Goal: Task Accomplishment & Management: Complete application form

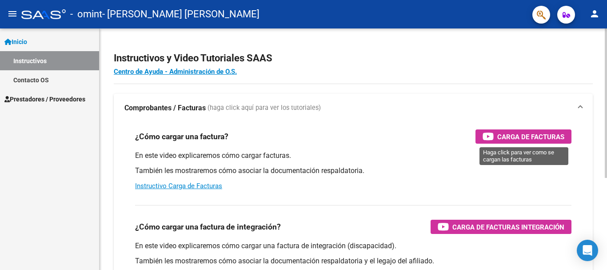
click at [536, 134] on span "Carga de Facturas" at bounding box center [530, 136] width 67 height 11
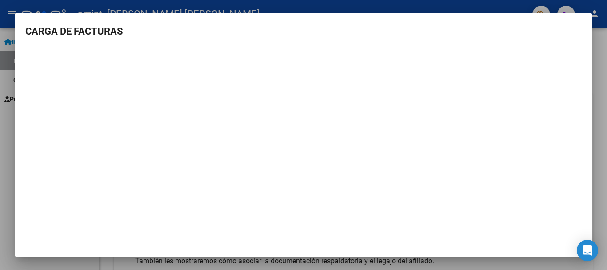
click at [598, 32] on div at bounding box center [303, 135] width 607 height 270
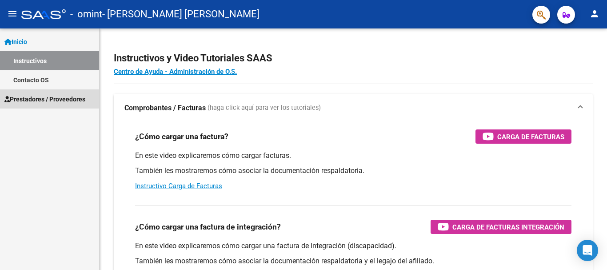
click at [45, 101] on span "Prestadores / Proveedores" at bounding box center [44, 99] width 81 height 10
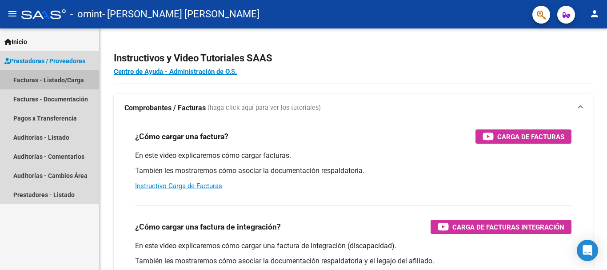
click at [54, 77] on link "Facturas - Listado/Carga" at bounding box center [49, 79] width 99 height 19
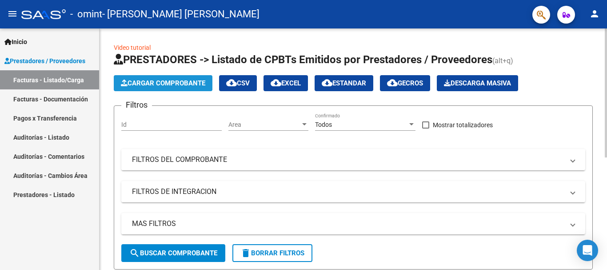
click at [157, 83] on span "Cargar Comprobante" at bounding box center [163, 83] width 84 height 8
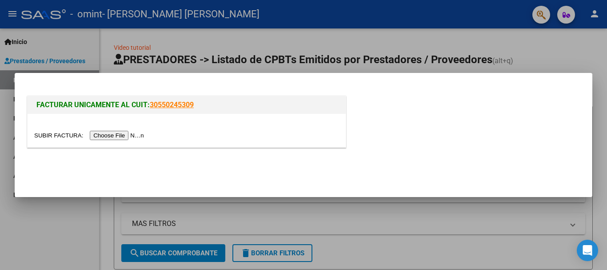
click at [111, 135] on input "file" at bounding box center [90, 135] width 112 height 9
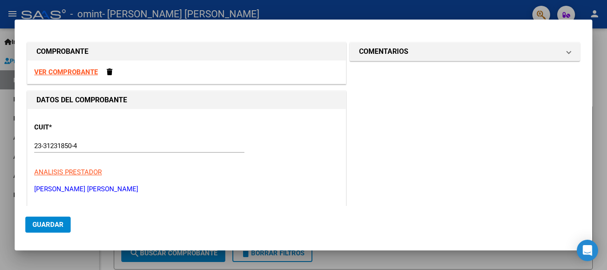
scroll to position [44, 0]
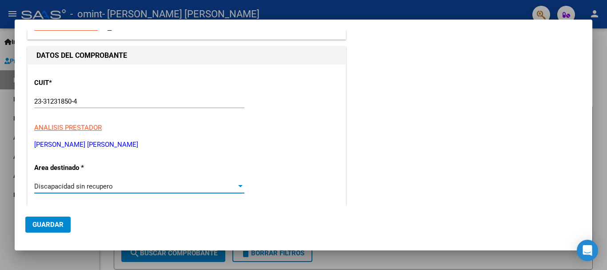
click at [87, 187] on span "Discapacidad sin recupero" at bounding box center [73, 186] width 79 height 8
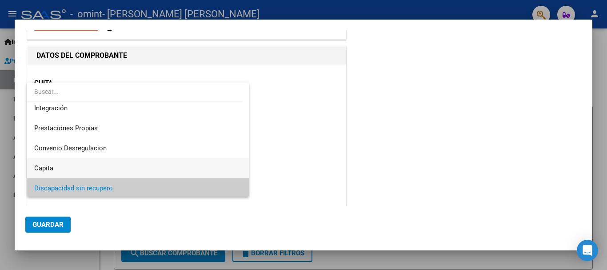
scroll to position [66, 0]
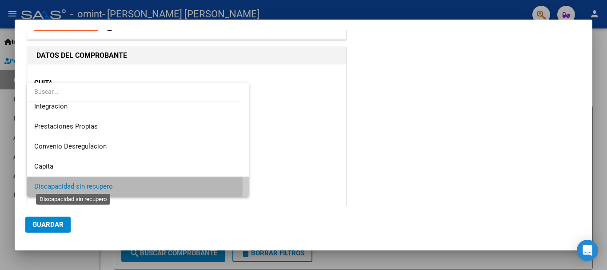
click at [86, 186] on span "Discapacidad sin recupero" at bounding box center [73, 186] width 79 height 8
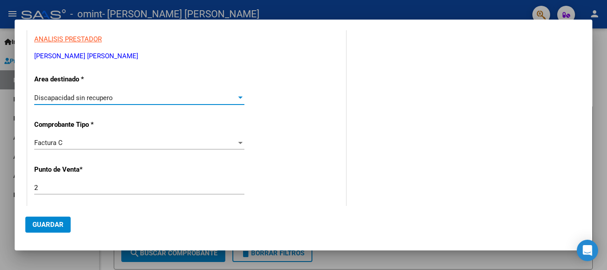
scroll to position [133, 0]
click at [109, 92] on div "Discapacidad sin recupero Seleccionar Area" at bounding box center [139, 97] width 210 height 13
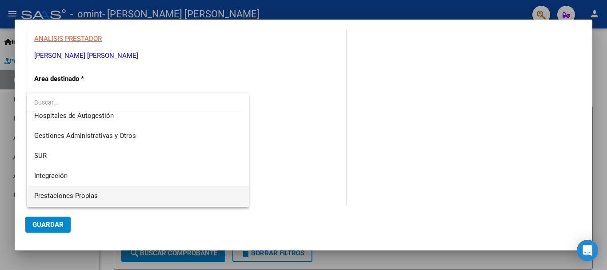
scroll to position [0, 0]
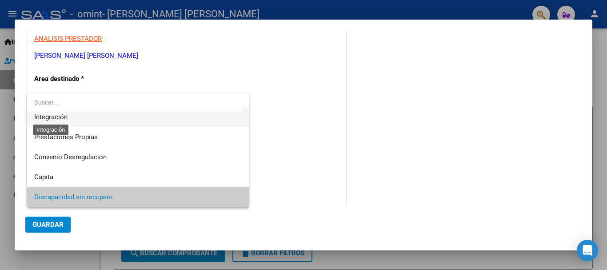
click at [64, 117] on span "Integración" at bounding box center [50, 117] width 33 height 8
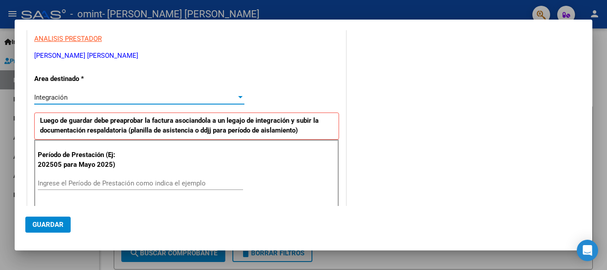
scroll to position [178, 0]
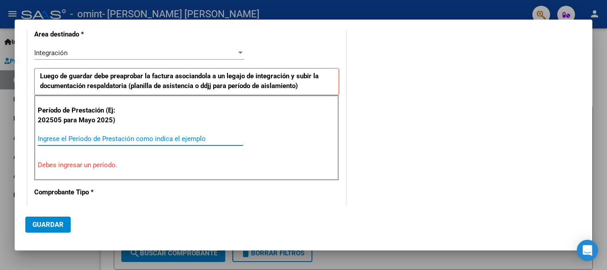
click at [98, 138] on input "Ingrese el Período de Prestación como indica el ejemplo" at bounding box center [140, 139] width 205 height 8
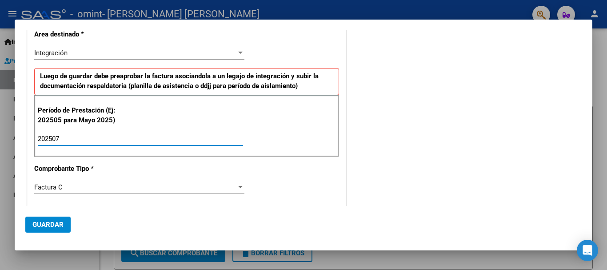
type input "202507"
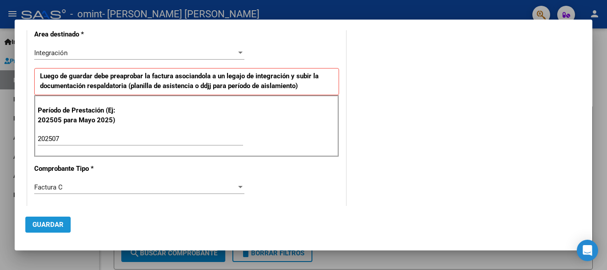
click at [54, 222] on span "Guardar" at bounding box center [47, 224] width 31 height 8
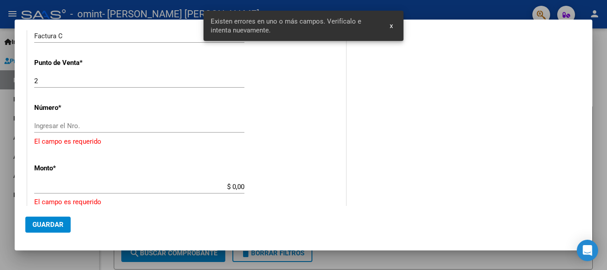
scroll to position [335, 0]
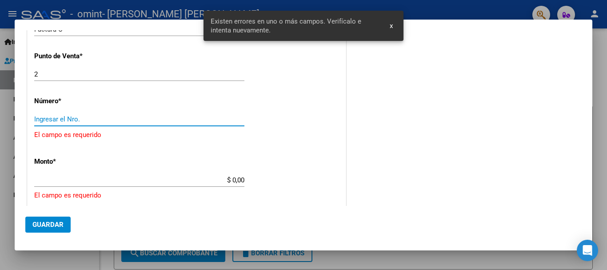
click at [77, 122] on input "Ingresar el Nro." at bounding box center [139, 119] width 210 height 8
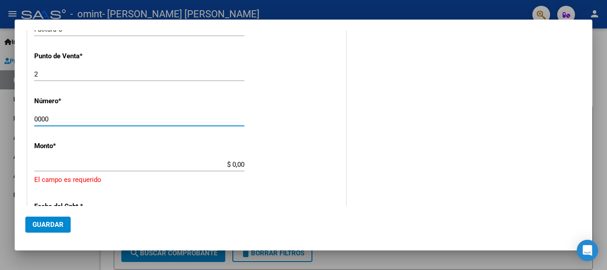
type input "00002"
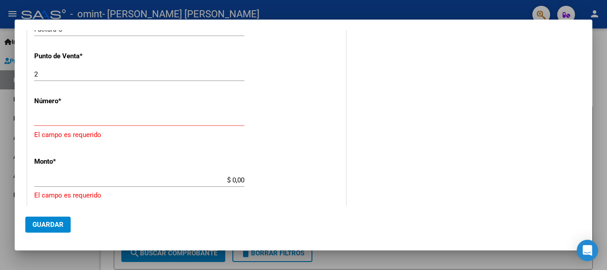
click at [135, 186] on div "$ 0,00 Ingresar el monto" at bounding box center [139, 179] width 210 height 13
click at [123, 120] on input "Ingresar el Nro." at bounding box center [139, 119] width 210 height 8
drag, startPoint x: 55, startPoint y: 122, endPoint x: 32, endPoint y: 123, distance: 23.1
click at [32, 123] on div "CUIT * 23-31231850-4 Ingresar CUIT ANALISIS PRESTADOR [PERSON_NAME] [PERSON_NAM…" at bounding box center [187, 126] width 318 height 705
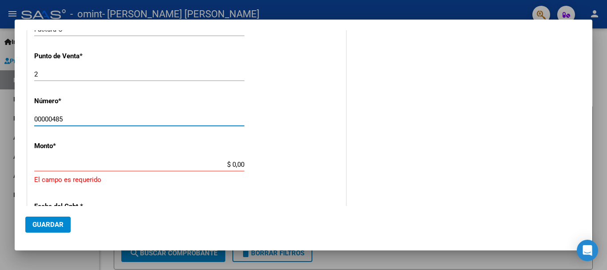
type input "00000485"
click at [44, 163] on input "$ 0,00" at bounding box center [139, 164] width 210 height 8
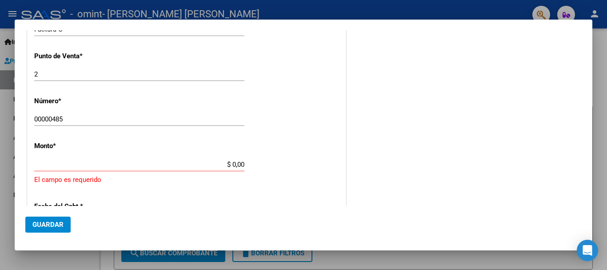
click at [107, 159] on div "$ 0,00 Ingresar el monto" at bounding box center [139, 164] width 210 height 13
click at [105, 162] on input "$ 0,00" at bounding box center [139, 164] width 210 height 8
drag, startPoint x: 243, startPoint y: 163, endPoint x: 177, endPoint y: 161, distance: 66.2
click at [177, 161] on app-form-text-field "Monto * $ 89.648.890,00 [GEOGRAPHIC_DATA]" at bounding box center [142, 155] width 217 height 27
click at [195, 165] on input "$ 89.648.890,00" at bounding box center [139, 164] width 210 height 8
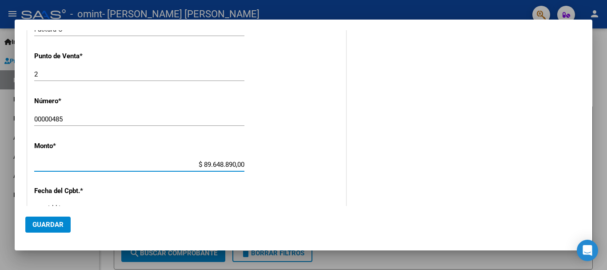
drag, startPoint x: 253, startPoint y: 170, endPoint x: 288, endPoint y: 175, distance: 35.5
click at [288, 175] on div "CUIT * 23-31231850-4 Ingresar CUIT ANALISIS PRESTADOR [PERSON_NAME] [PERSON_NAM…" at bounding box center [187, 111] width 318 height 674
type input "$ 98.964,88"
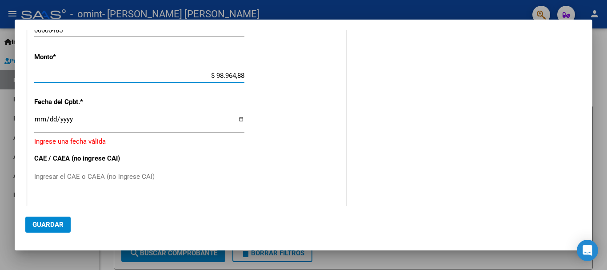
click at [71, 123] on input "Ingresar la fecha" at bounding box center [139, 122] width 210 height 14
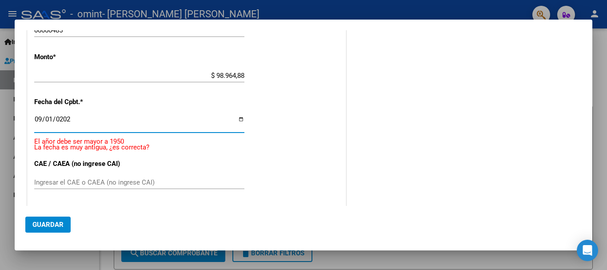
type input "[DATE]"
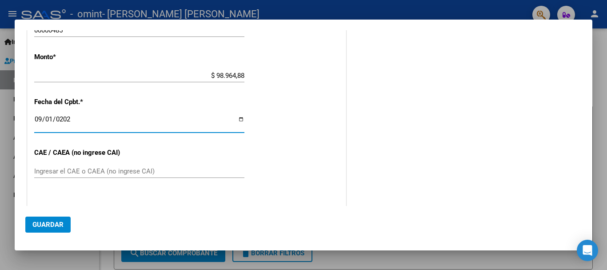
scroll to position [468, 0]
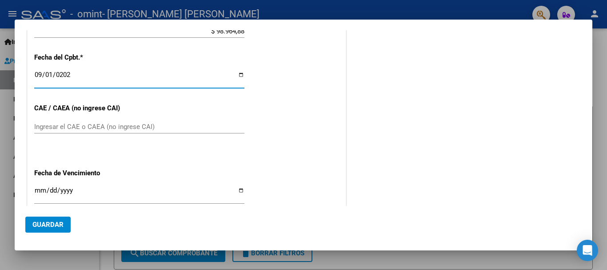
click at [71, 127] on input "Ingresar el CAE o CAEA (no ingrese CAI)" at bounding box center [139, 127] width 210 height 8
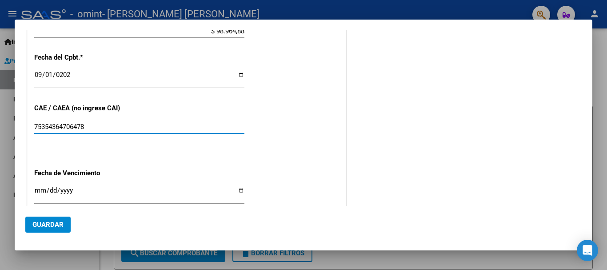
type input "75354364706478"
click at [40, 190] on input "Ingresar la fecha" at bounding box center [139, 193] width 210 height 14
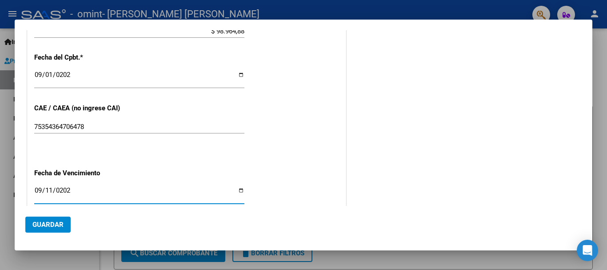
type input "[DATE]"
click at [44, 232] on button "Guardar" at bounding box center [47, 224] width 45 height 16
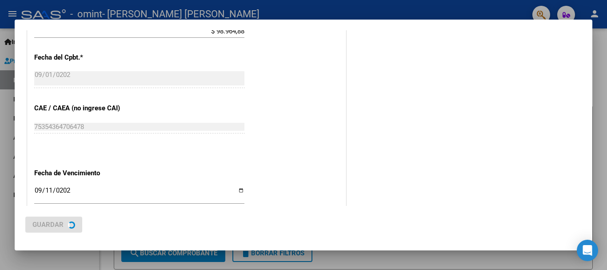
scroll to position [0, 0]
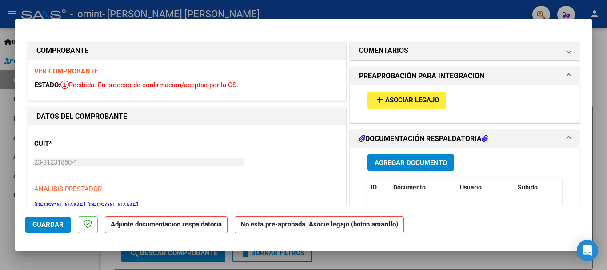
click at [417, 103] on span "Asociar Legajo" at bounding box center [412, 100] width 54 height 8
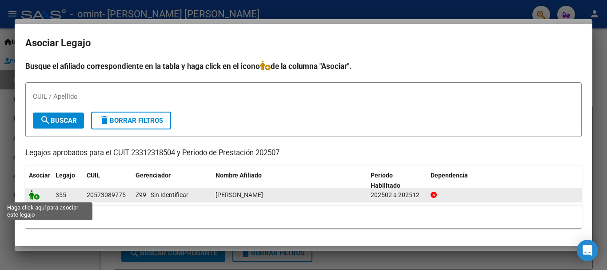
click at [33, 196] on icon at bounding box center [34, 195] width 11 height 10
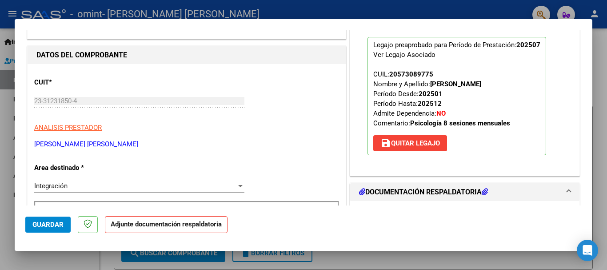
scroll to position [89, 0]
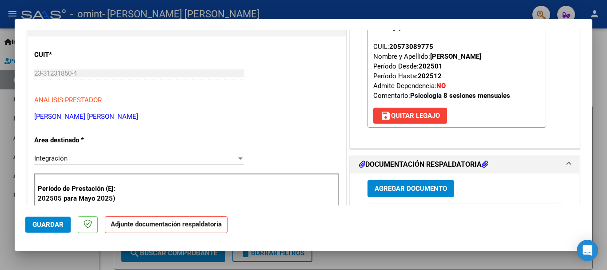
click at [412, 186] on span "Agregar Documento" at bounding box center [410, 189] width 72 height 8
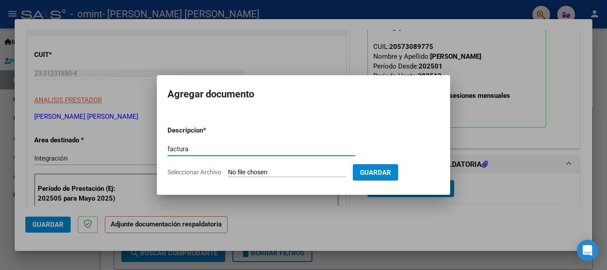
type input "factura"
click at [264, 173] on input "Seleccionar Archivo" at bounding box center [287, 172] width 118 height 8
type input "C:\fakepath\23312318504_011_00002_00000485 [PERSON_NAME].pdf"
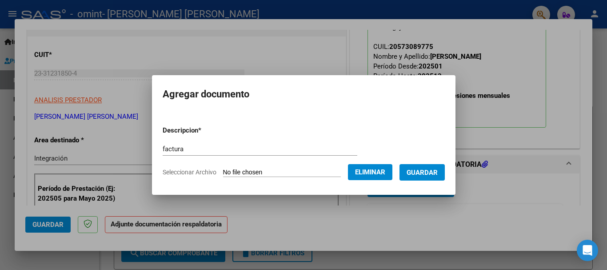
click at [437, 170] on span "Guardar" at bounding box center [421, 172] width 31 height 8
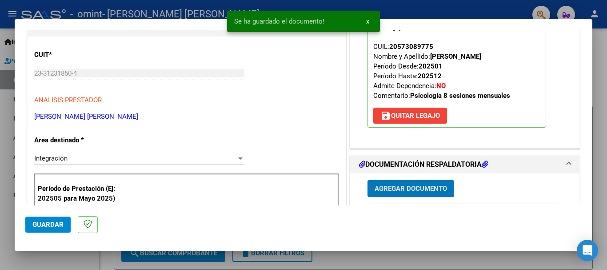
click at [380, 162] on h1 "DOCUMENTACIÓN RESPALDATORIA" at bounding box center [423, 164] width 129 height 11
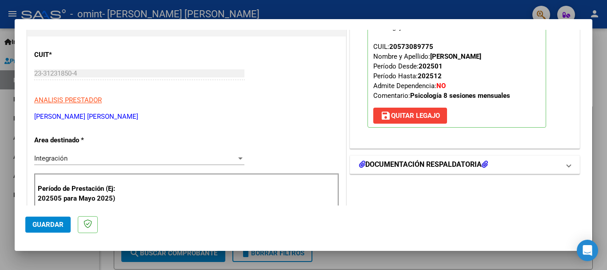
click at [450, 164] on h1 "DOCUMENTACIÓN RESPALDATORIA" at bounding box center [423, 164] width 129 height 11
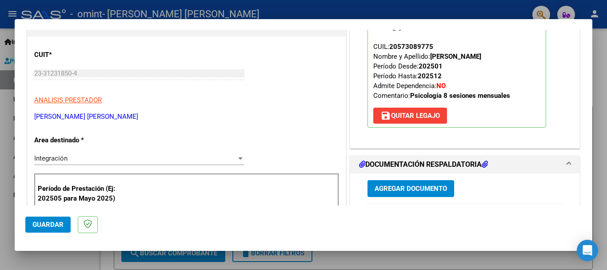
click at [412, 190] on span "Agregar Documento" at bounding box center [410, 189] width 72 height 8
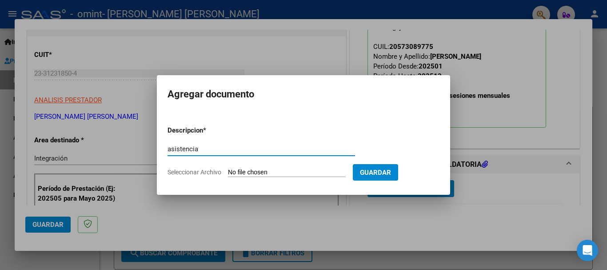
type input "asistencia"
click at [268, 170] on input "Seleccionar Archivo" at bounding box center [287, 172] width 118 height 8
type input "C:\fakepath\asistencia [PERSON_NAME].jpg"
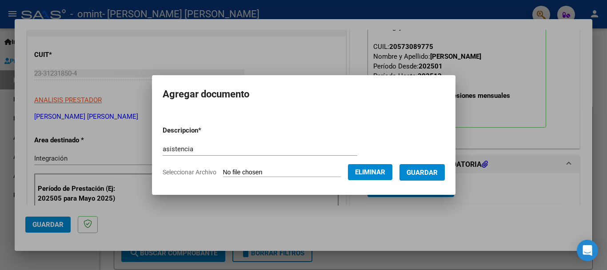
click at [437, 171] on span "Guardar" at bounding box center [421, 172] width 31 height 8
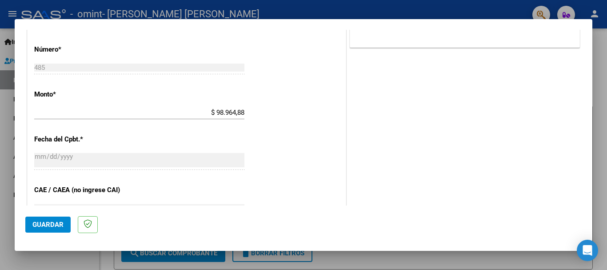
scroll to position [587, 0]
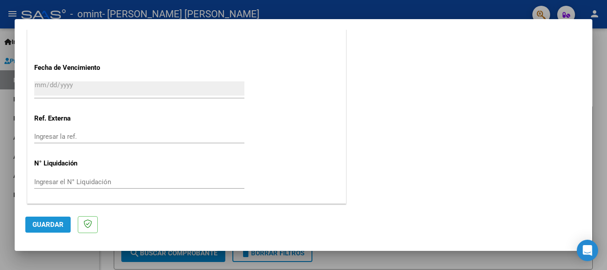
click at [48, 223] on span "Guardar" at bounding box center [47, 224] width 31 height 8
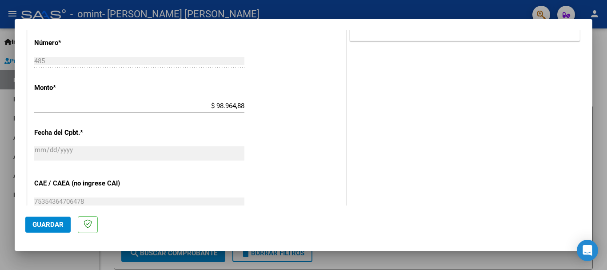
scroll to position [409, 0]
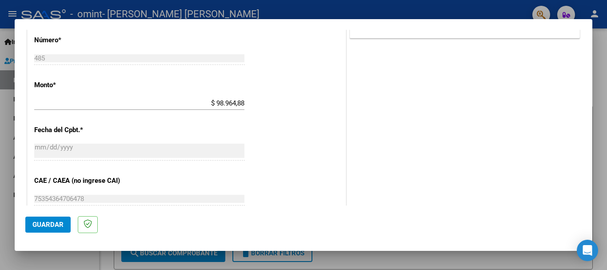
click at [34, 220] on span "Guardar" at bounding box center [47, 224] width 31 height 8
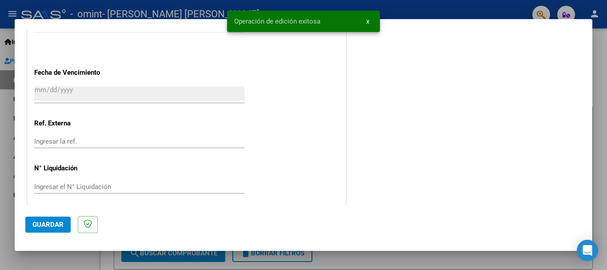
scroll to position [587, 0]
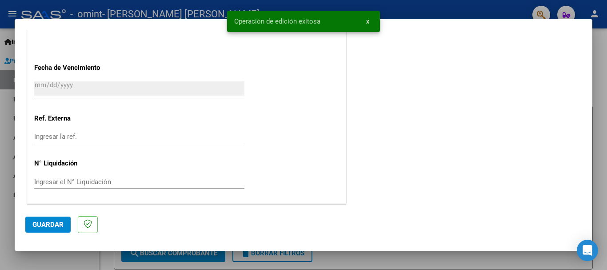
click at [343, 259] on div at bounding box center [303, 135] width 607 height 270
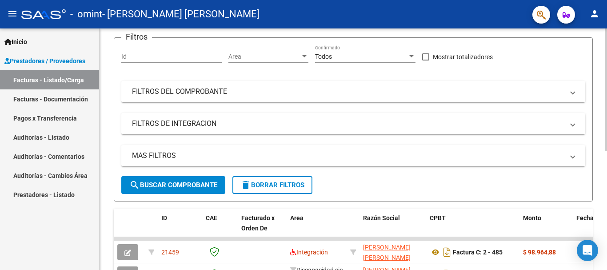
scroll to position [0, 0]
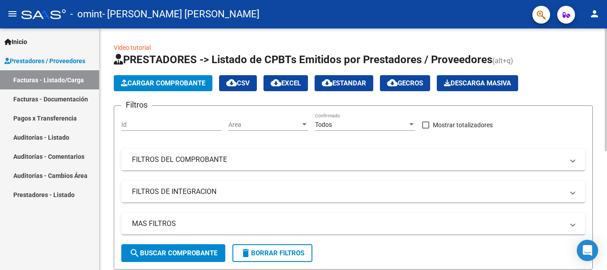
click at [153, 80] on span "Cargar Comprobante" at bounding box center [163, 83] width 84 height 8
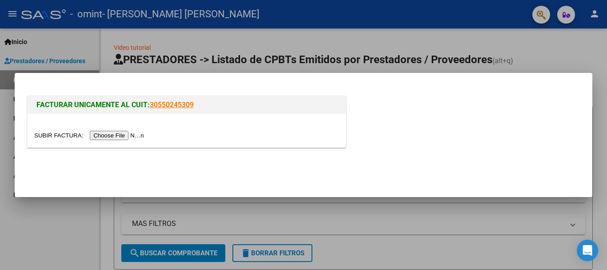
click at [114, 138] on input "file" at bounding box center [90, 135] width 112 height 9
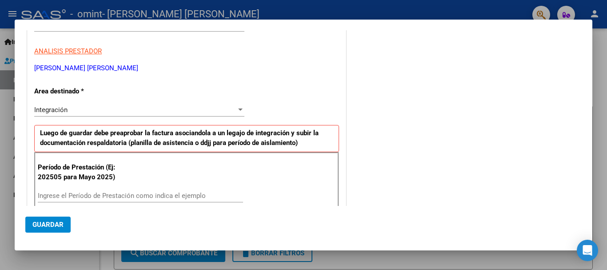
scroll to position [178, 0]
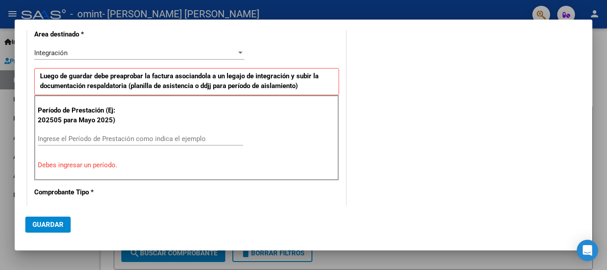
click at [87, 142] on input "Ingrese el Período de Prestación como indica el ejemplo" at bounding box center [140, 139] width 205 height 8
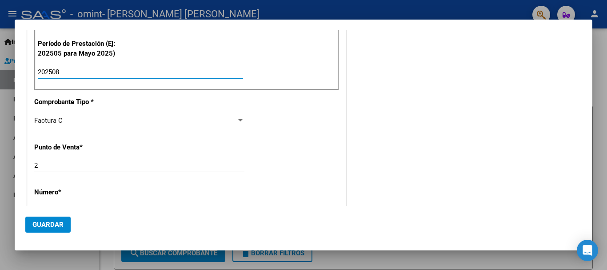
scroll to position [311, 0]
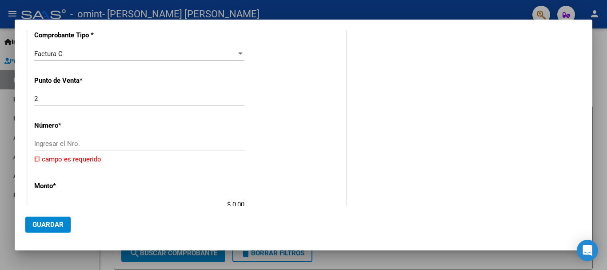
type input "202508"
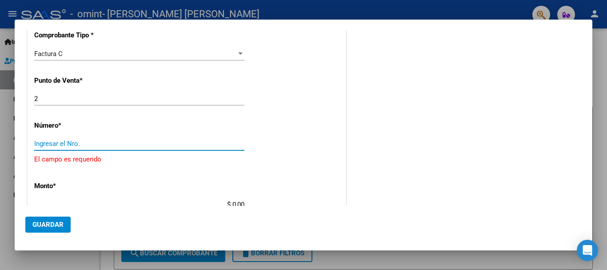
click at [74, 143] on input "Ingresar el Nro." at bounding box center [139, 143] width 210 height 8
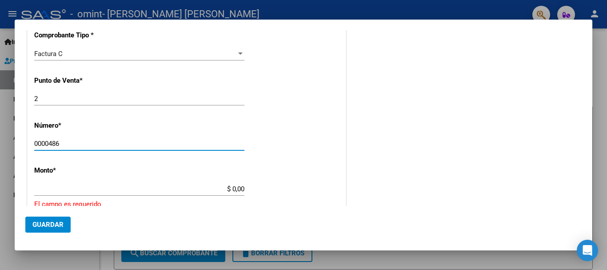
type input "0000486"
click at [78, 187] on input "$ 0,00" at bounding box center [139, 189] width 210 height 8
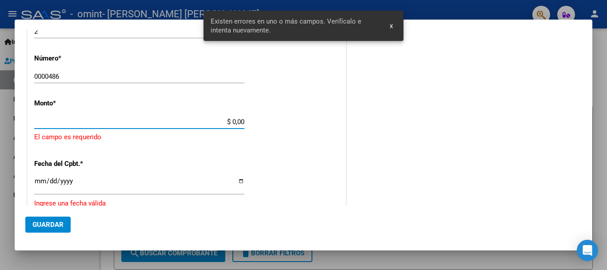
scroll to position [380, 0]
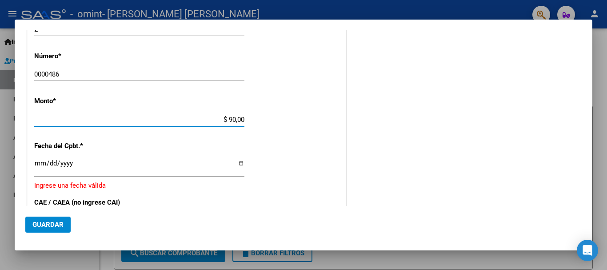
click at [237, 118] on input "$ 90,00" at bounding box center [139, 119] width 210 height 8
click at [241, 118] on input "$ 0,00" at bounding box center [139, 119] width 210 height 8
type input "$ 98.964,88"
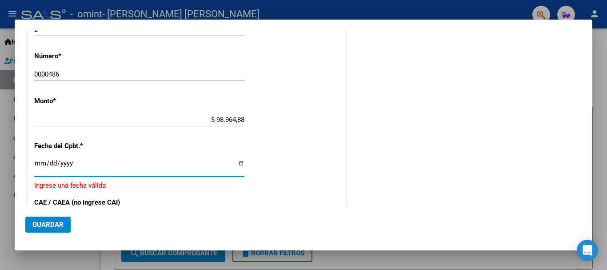
click at [40, 164] on input "Ingresar la fecha" at bounding box center [139, 166] width 210 height 14
type input "[DATE]"
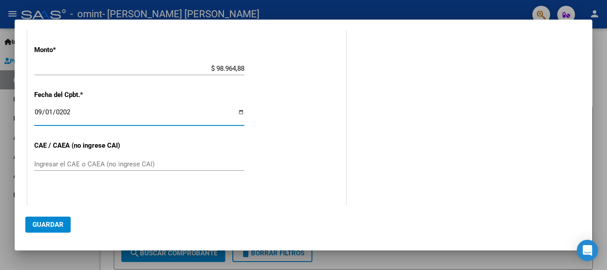
scroll to position [469, 0]
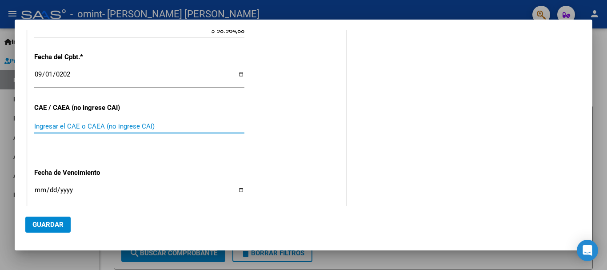
click at [52, 125] on input "Ingresar el CAE o CAEA (no ingrese CAI)" at bounding box center [139, 126] width 210 height 8
type input "75354365044653"
click at [41, 190] on input "Ingresar la fecha" at bounding box center [139, 193] width 210 height 14
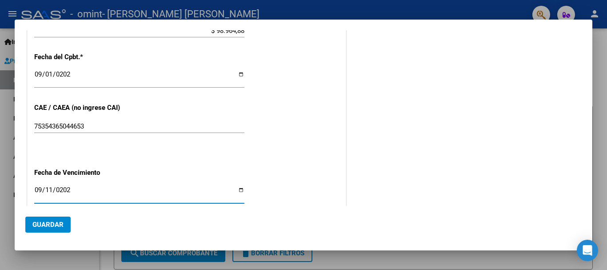
type input "[DATE]"
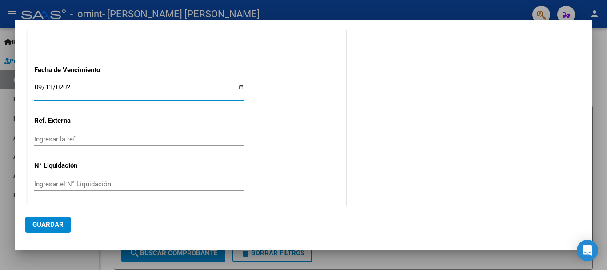
scroll to position [574, 0]
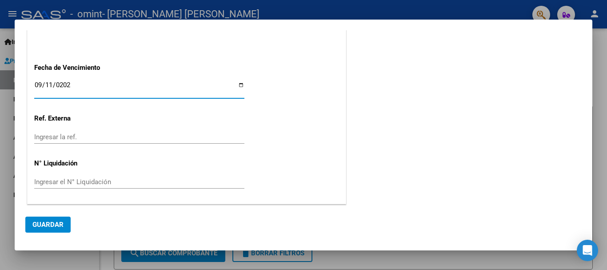
click at [57, 225] on span "Guardar" at bounding box center [47, 224] width 31 height 8
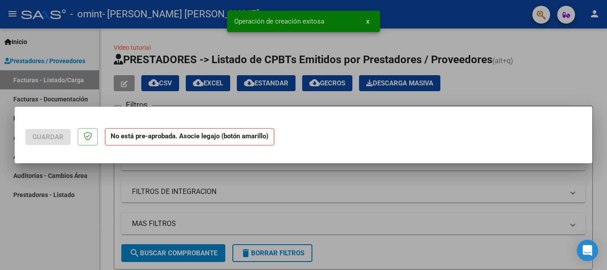
scroll to position [0, 0]
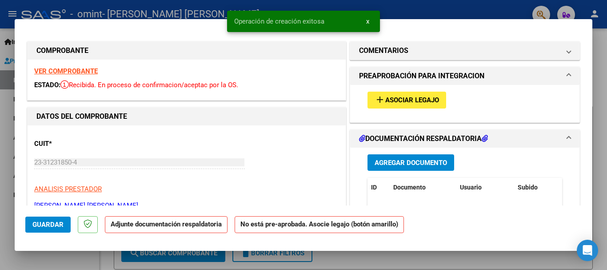
click at [416, 97] on span "Asociar Legajo" at bounding box center [412, 100] width 54 height 8
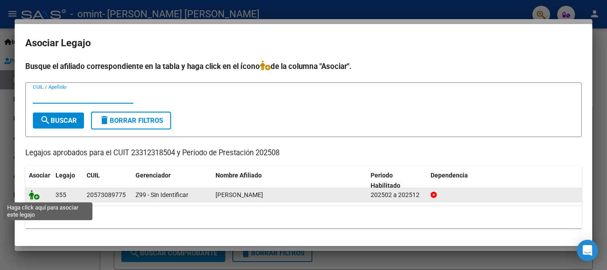
click at [37, 195] on icon at bounding box center [34, 195] width 11 height 10
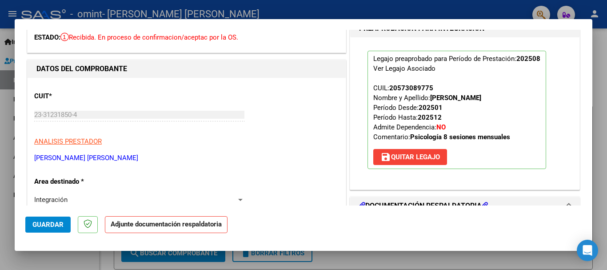
scroll to position [89, 0]
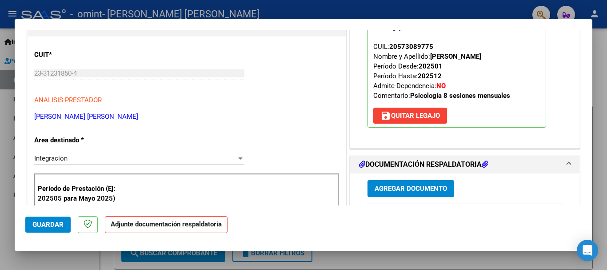
click at [389, 186] on span "Agregar Documento" at bounding box center [410, 189] width 72 height 8
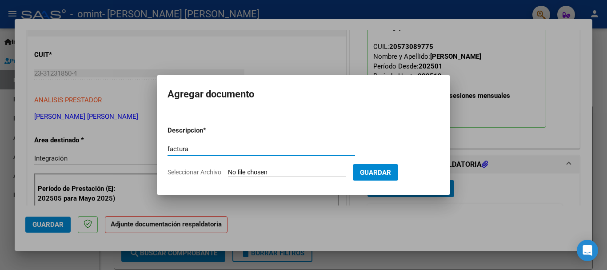
type input "factura"
click at [291, 168] on input "Seleccionar Archivo" at bounding box center [287, 172] width 118 height 8
type input "C:\fakepath\23312318504_011_00002_00000486 agosto [PERSON_NAME].pdf"
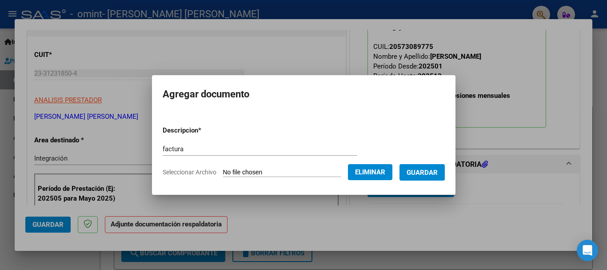
drag, startPoint x: 424, startPoint y: 170, endPoint x: 355, endPoint y: 171, distance: 68.8
click at [424, 170] on span "Guardar" at bounding box center [421, 172] width 31 height 8
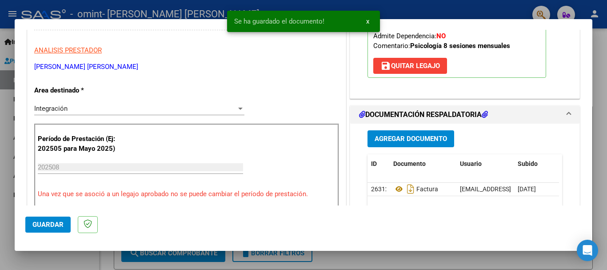
scroll to position [178, 0]
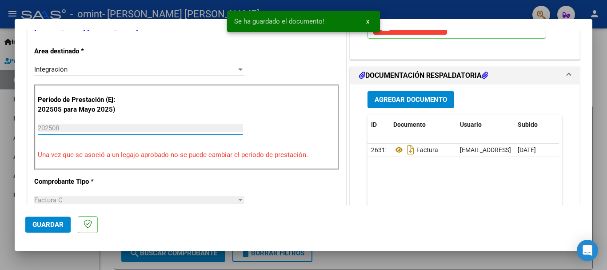
click at [56, 125] on input "202508" at bounding box center [140, 128] width 205 height 8
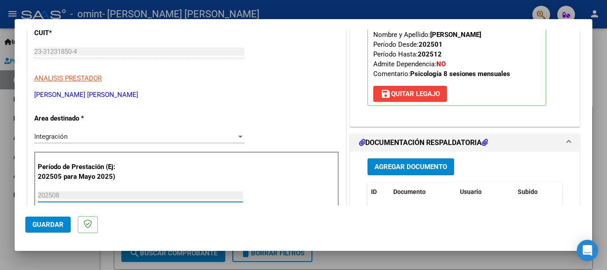
scroll to position [133, 0]
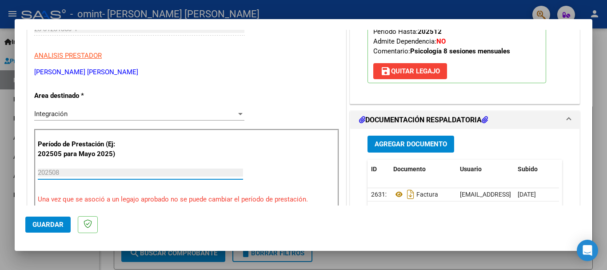
click at [410, 140] on span "Agregar Documento" at bounding box center [410, 144] width 72 height 8
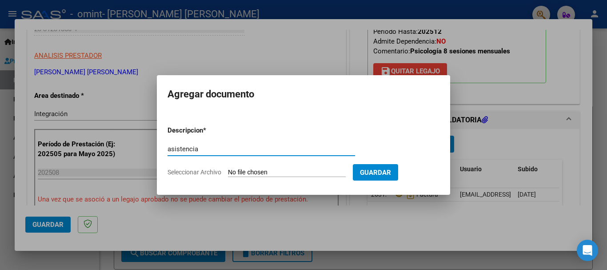
type input "asistencia"
click at [325, 171] on input "Seleccionar Archivo" at bounding box center [287, 172] width 118 height 8
type input "C:\fakepath\asistencia [PERSON_NAME].jpg"
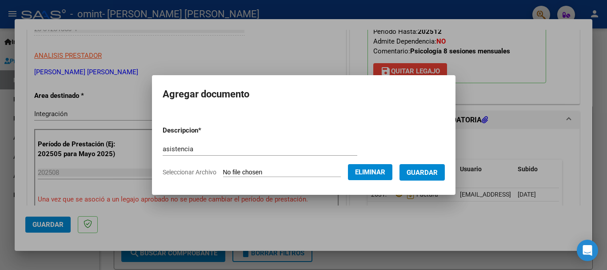
click at [440, 179] on button "Guardar" at bounding box center [421, 172] width 45 height 16
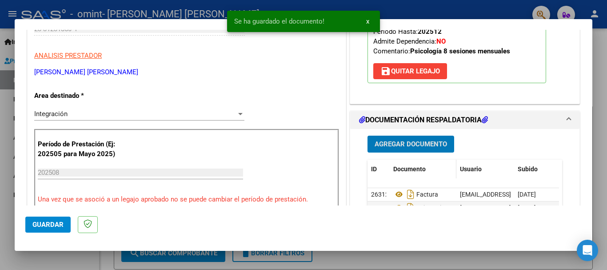
scroll to position [178, 0]
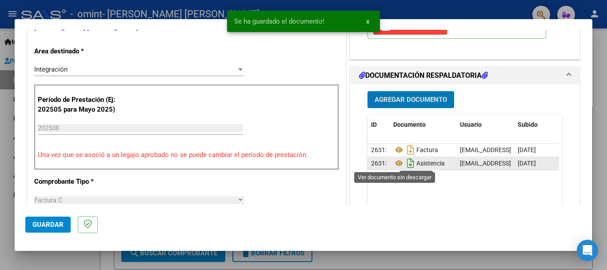
click at [404, 164] on icon "Descargar documento" at bounding box center [410, 163] width 12 height 14
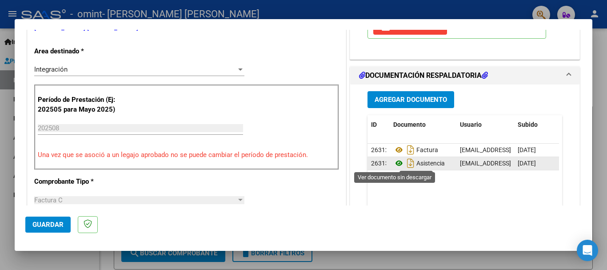
click at [396, 161] on icon at bounding box center [399, 163] width 12 height 11
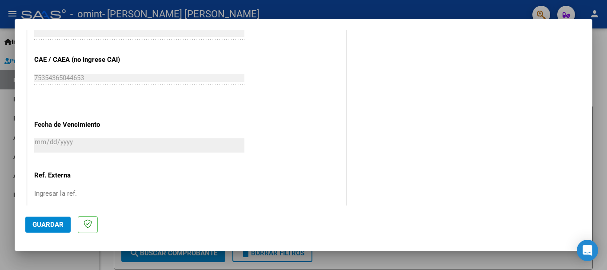
scroll to position [533, 0]
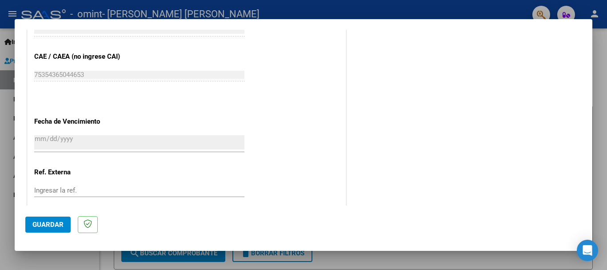
click at [47, 228] on button "Guardar" at bounding box center [47, 224] width 45 height 16
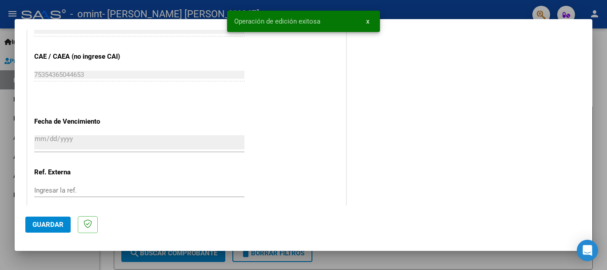
click at [37, 220] on span "Guardar" at bounding box center [47, 224] width 31 height 8
click at [533, 258] on div at bounding box center [303, 135] width 607 height 270
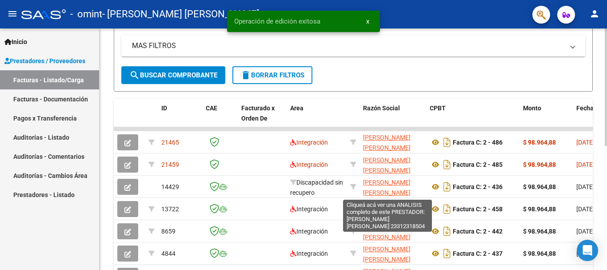
scroll to position [12, 0]
